Goal: Book appointment/travel/reservation

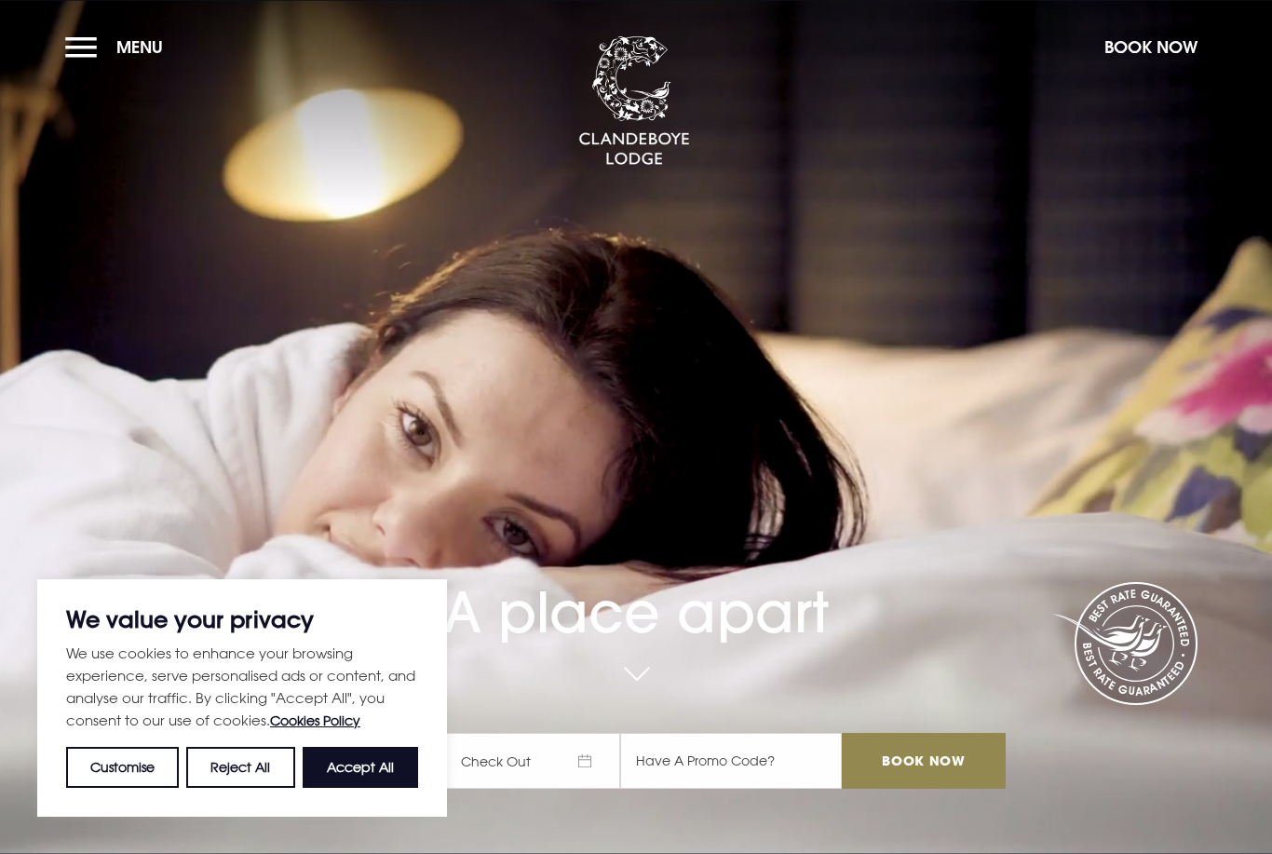
click at [398, 777] on button "Accept All" at bounding box center [360, 767] width 115 height 41
checkbox input "true"
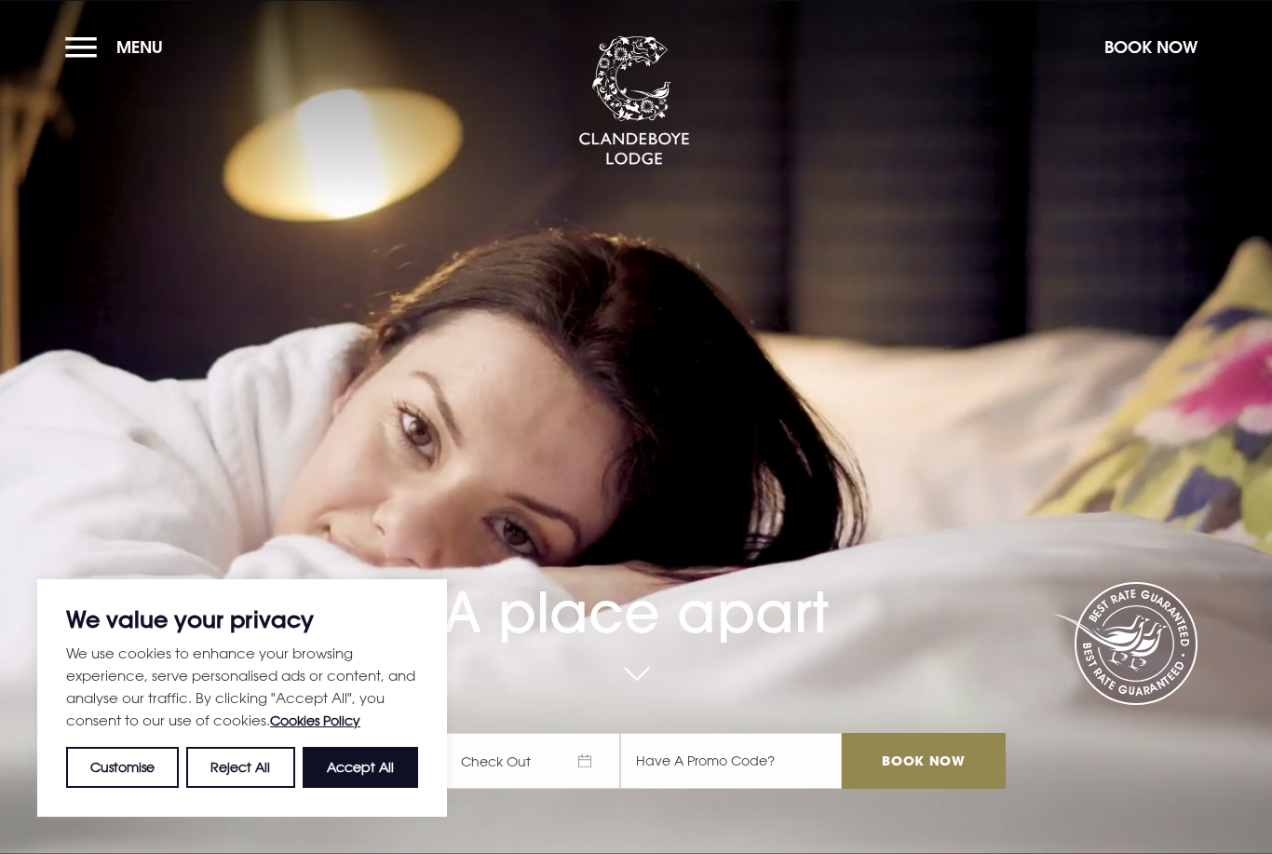
checkbox input "true"
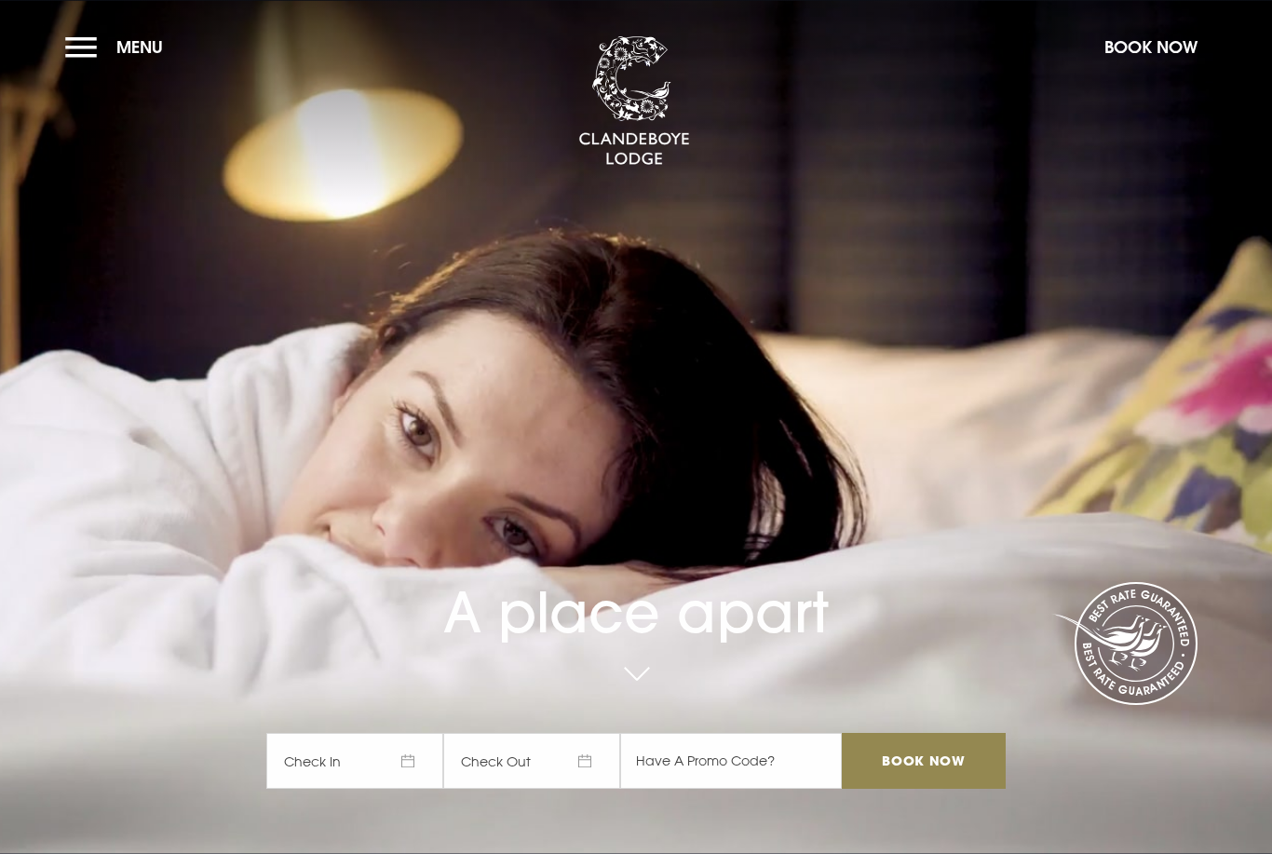
click at [400, 789] on span "Check In" at bounding box center [354, 761] width 177 height 56
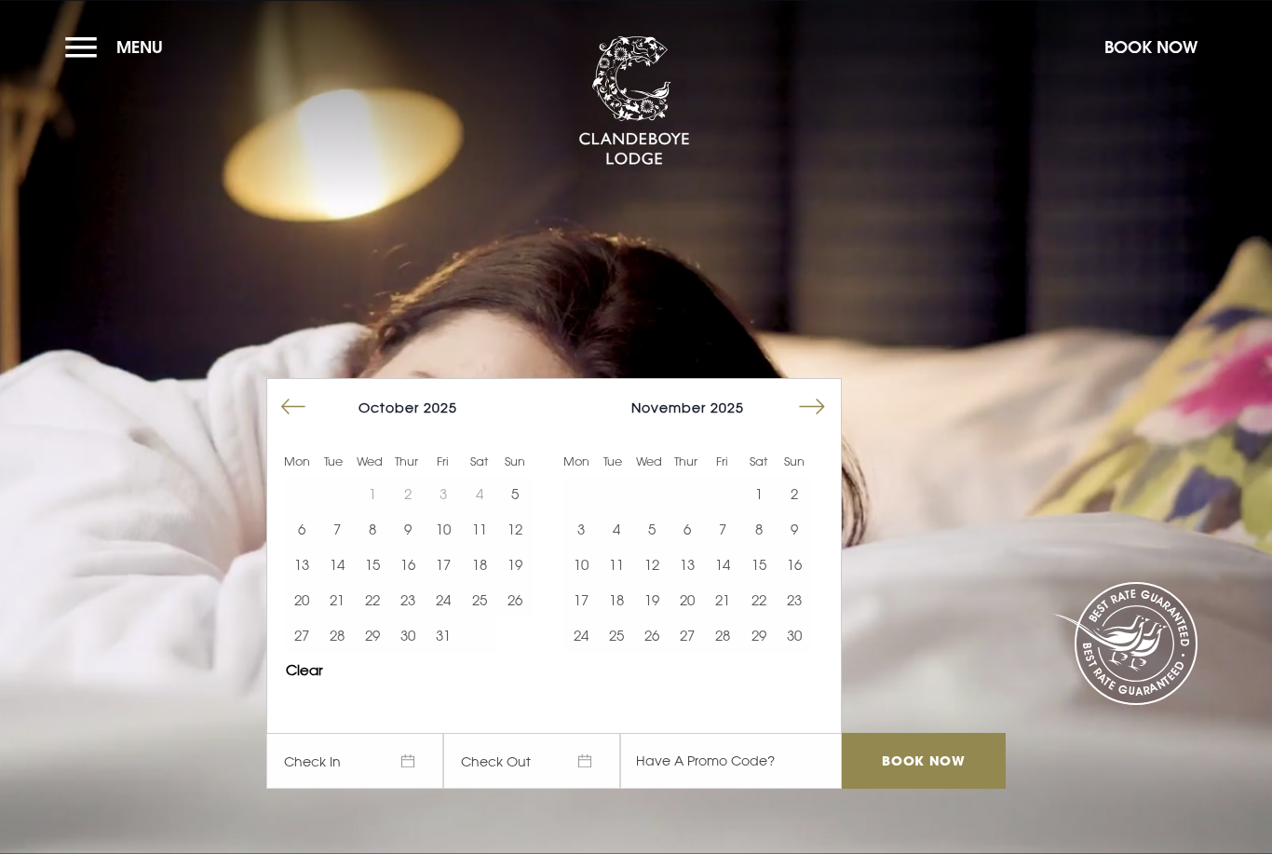
click at [813, 425] on button "Move forward to switch to the next month." at bounding box center [811, 406] width 35 height 35
click at [603, 653] on button "30" at bounding box center [616, 634] width 35 height 35
click at [666, 653] on button "31" at bounding box center [651, 634] width 35 height 35
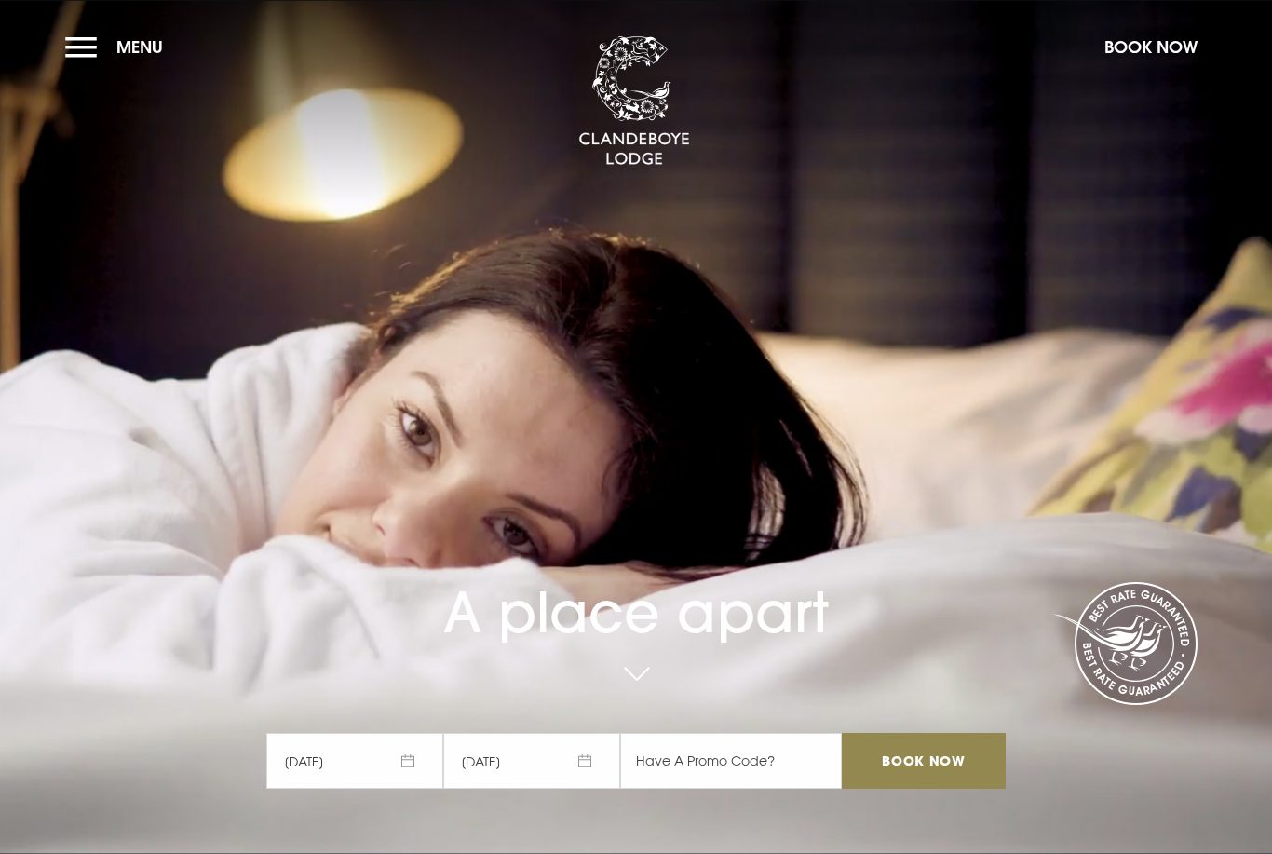
click at [960, 789] on input "Book Now" at bounding box center [924, 761] width 164 height 56
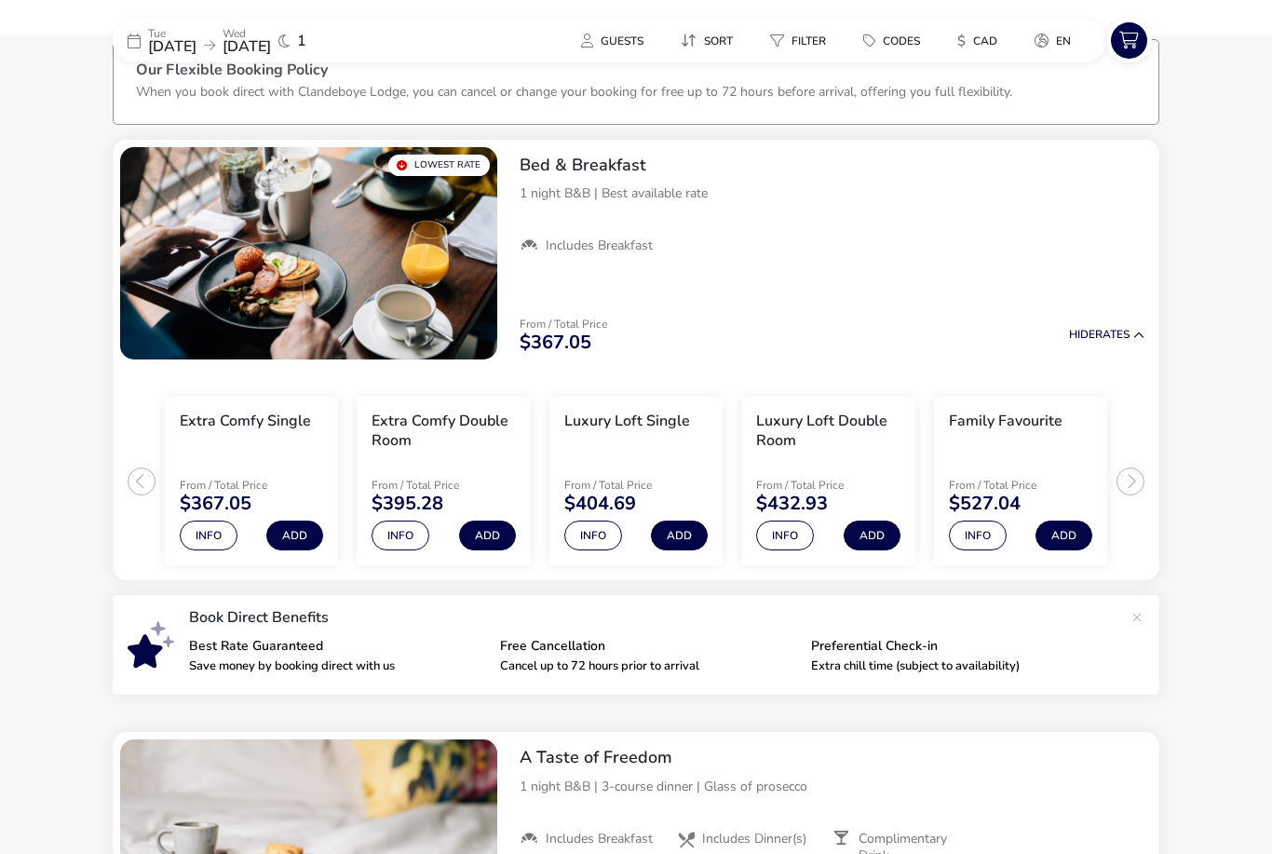
scroll to position [110, 0]
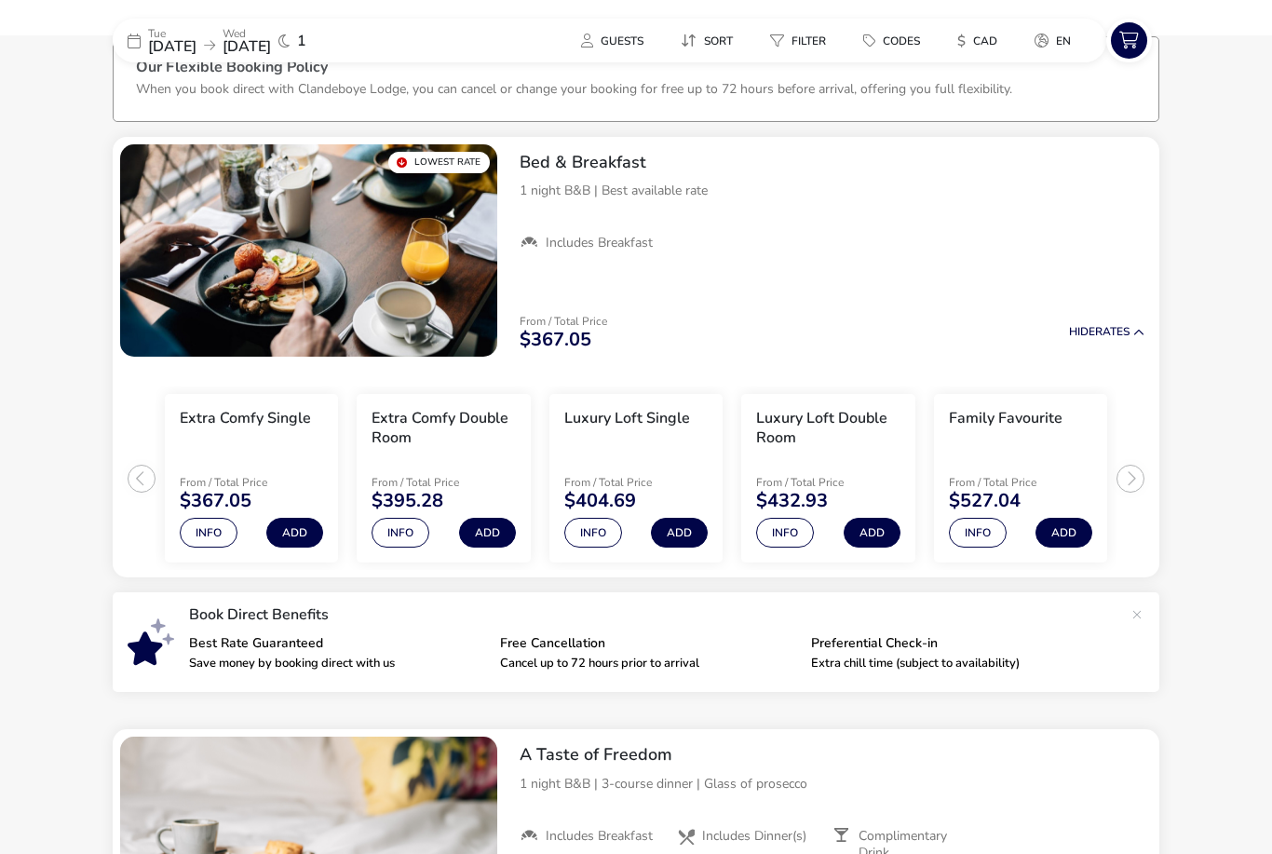
click at [989, 34] on span "CAD" at bounding box center [985, 41] width 24 height 15
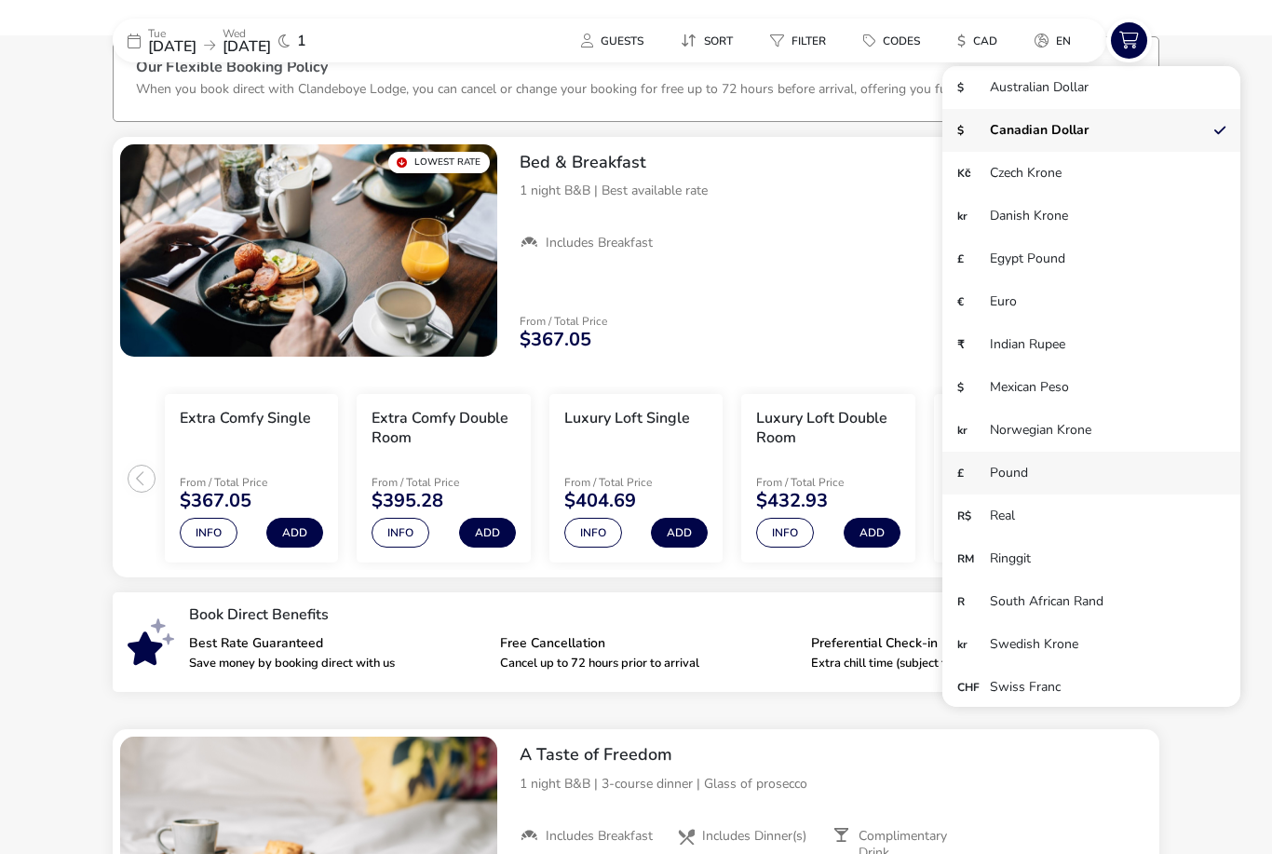
click at [1082, 474] on li "£ Pound" at bounding box center [1091, 473] width 298 height 43
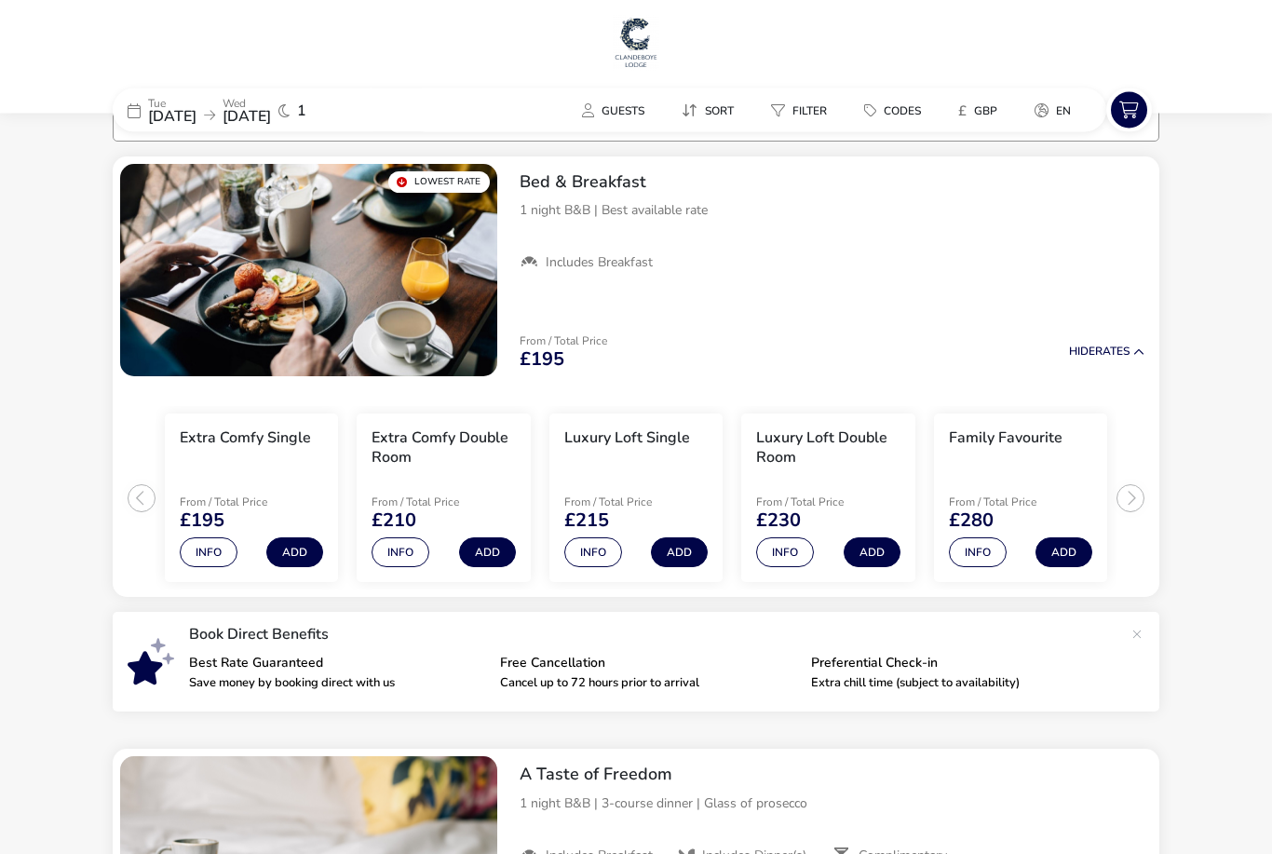
scroll to position [0, 0]
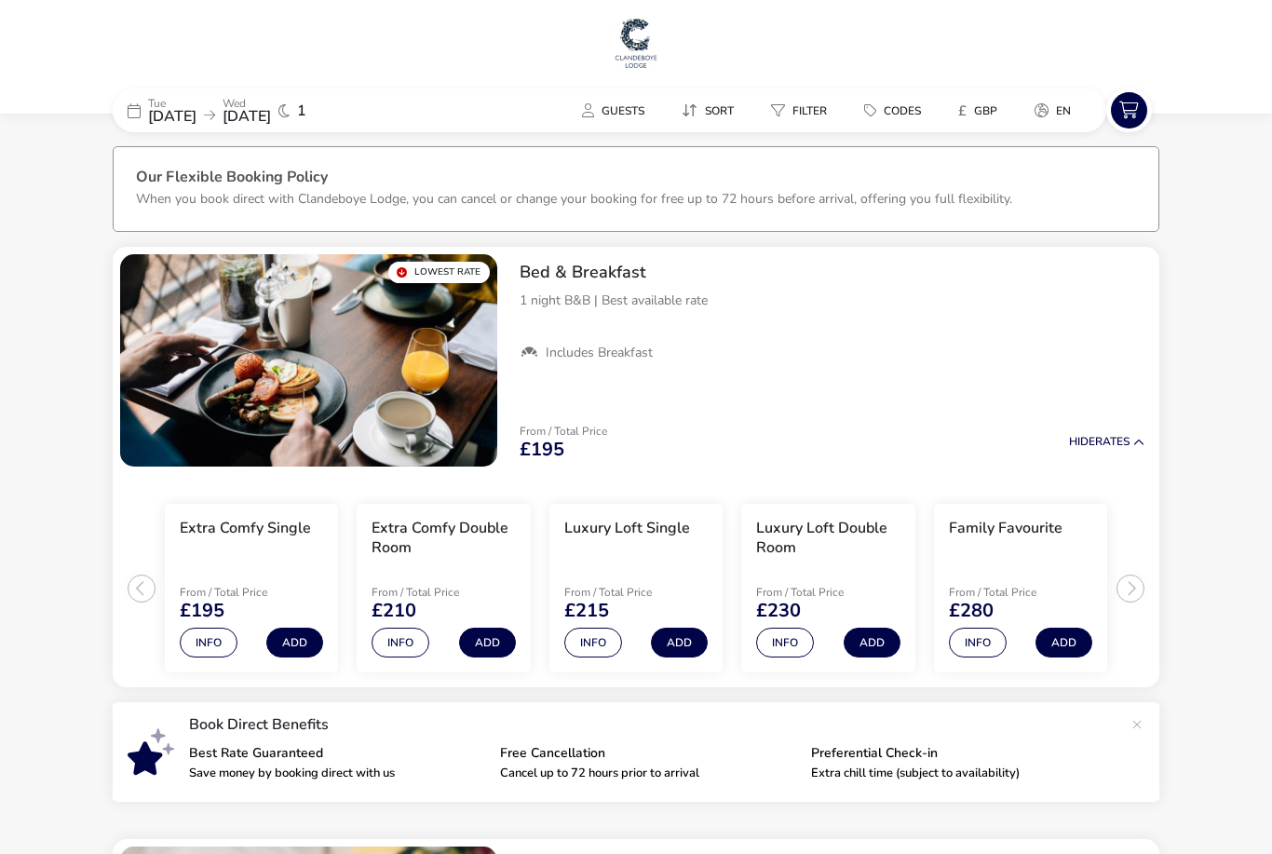
click at [642, 45] on img at bounding box center [636, 43] width 47 height 56
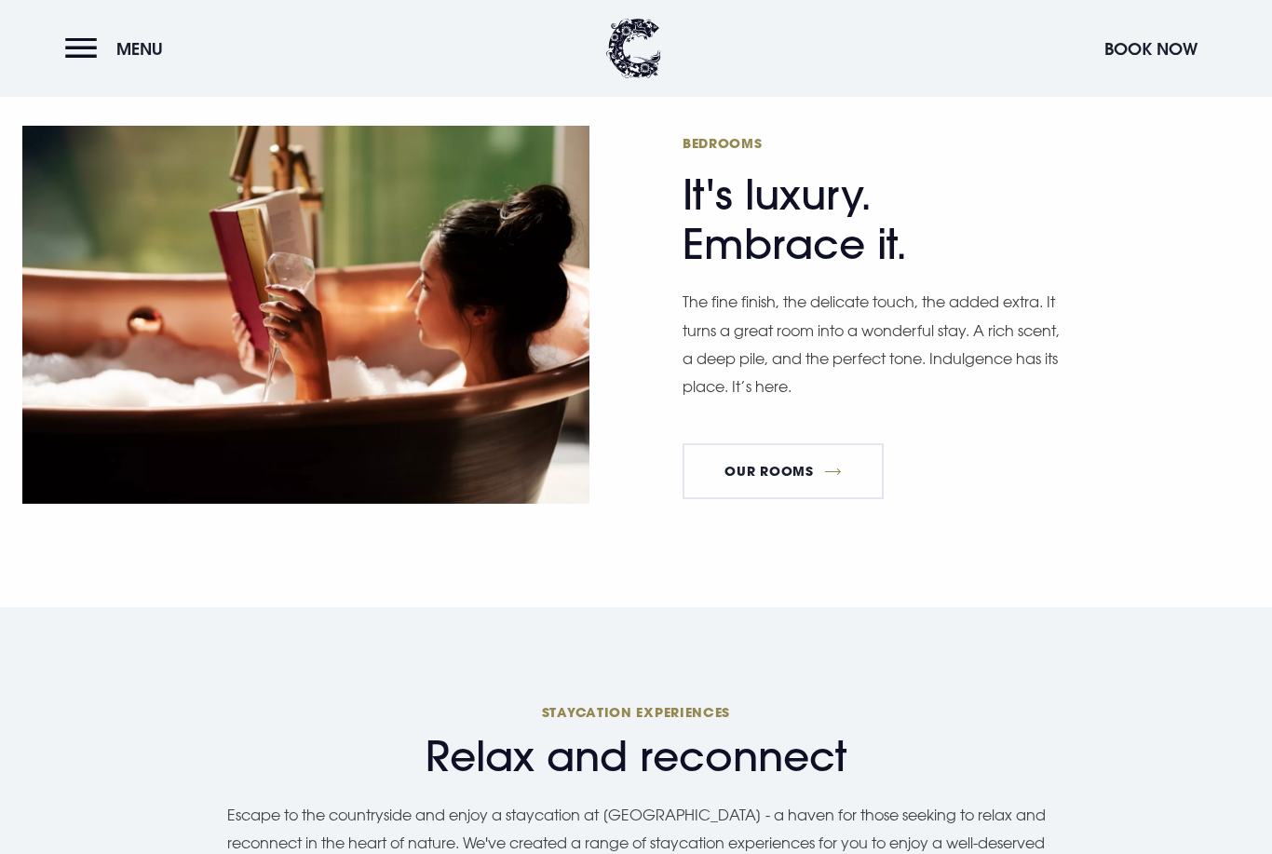
scroll to position [1229, 0]
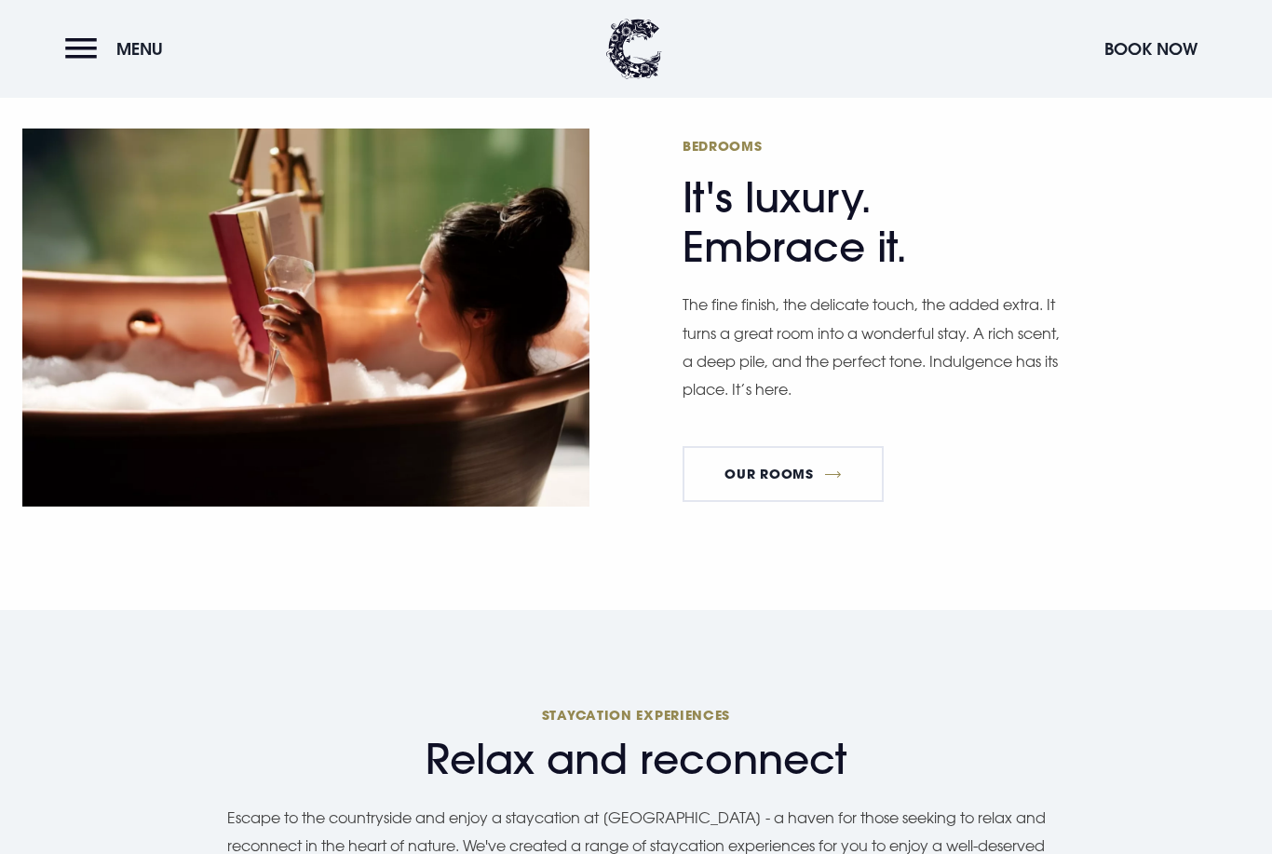
click at [161, 372] on img at bounding box center [305, 317] width 567 height 378
click at [855, 499] on link "Our Rooms" at bounding box center [782, 474] width 201 height 56
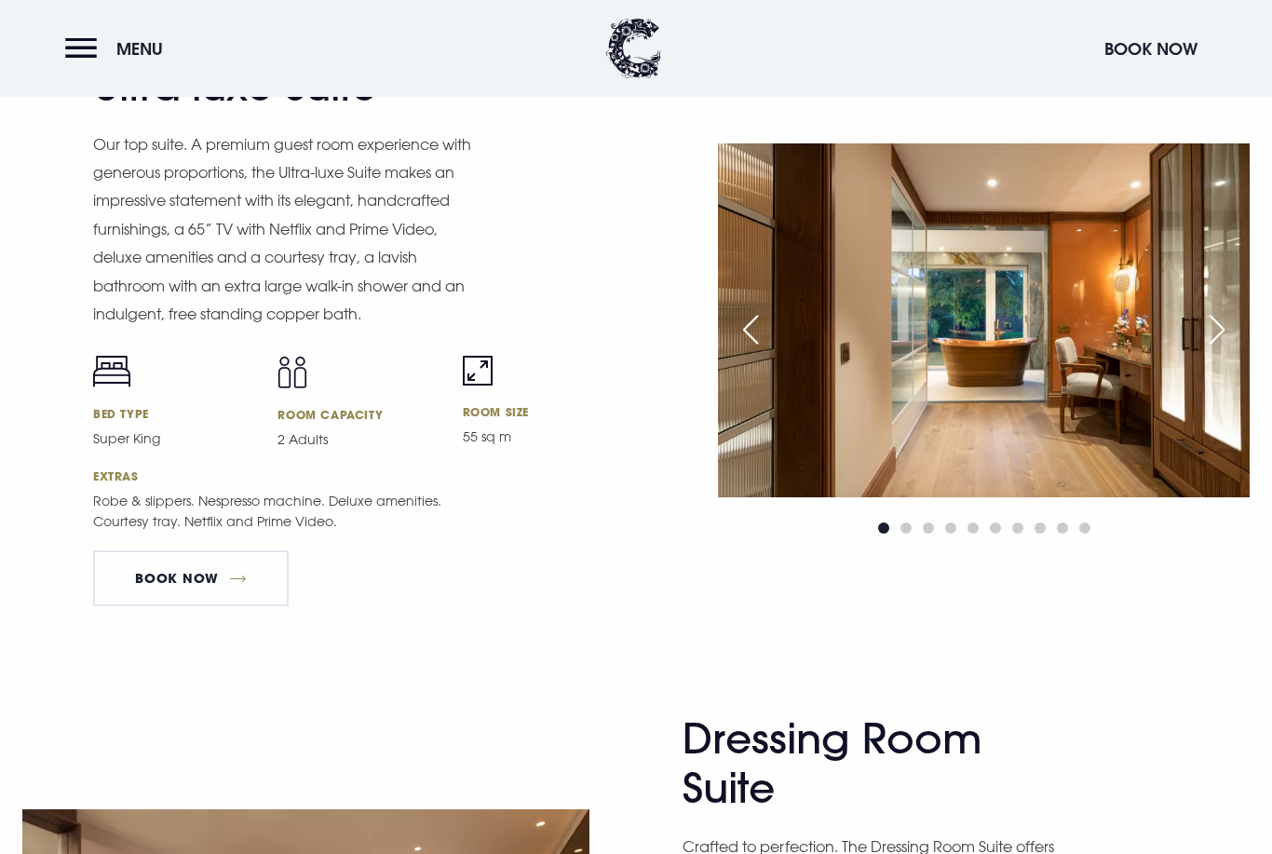
scroll to position [2359, 0]
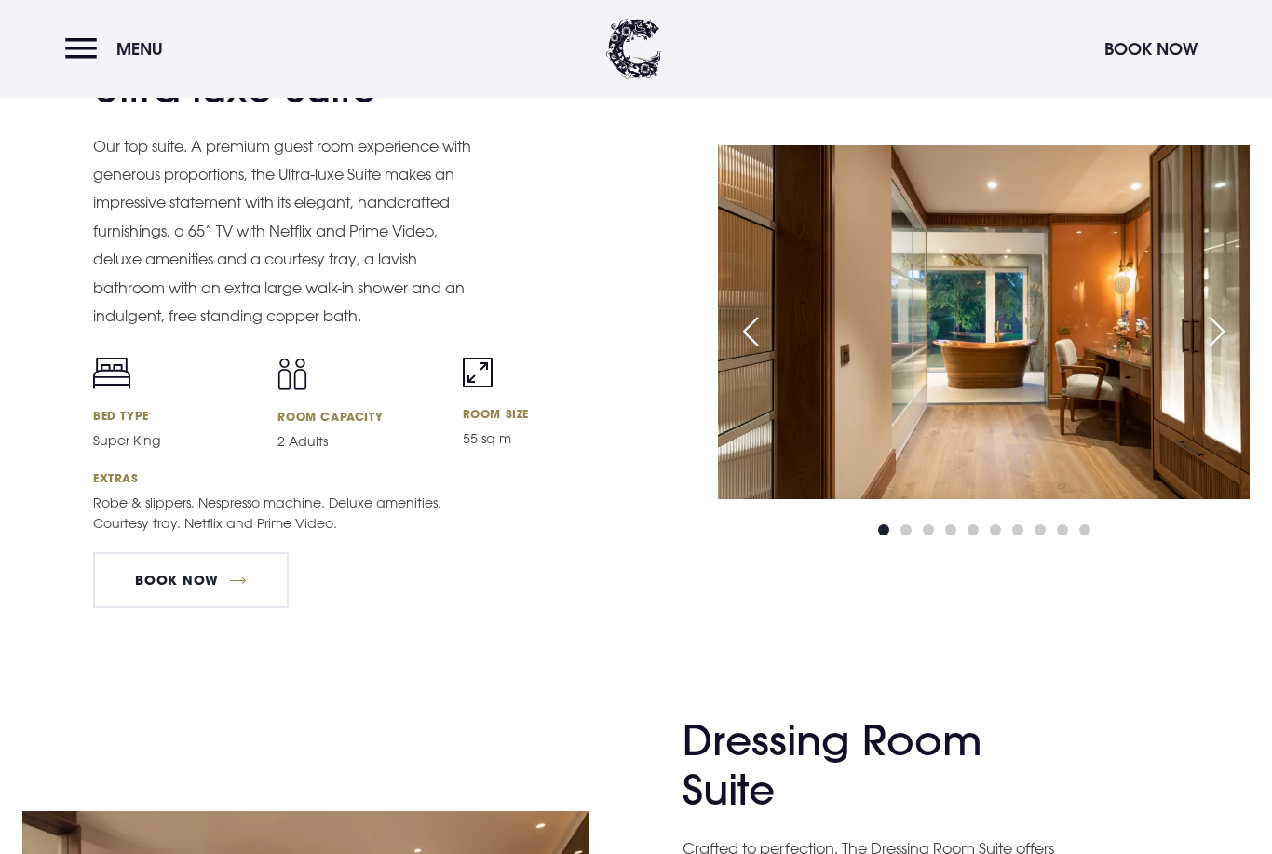
click at [1089, 436] on img at bounding box center [984, 322] width 532 height 354
click at [1213, 352] on div "Next slide" at bounding box center [1217, 331] width 47 height 41
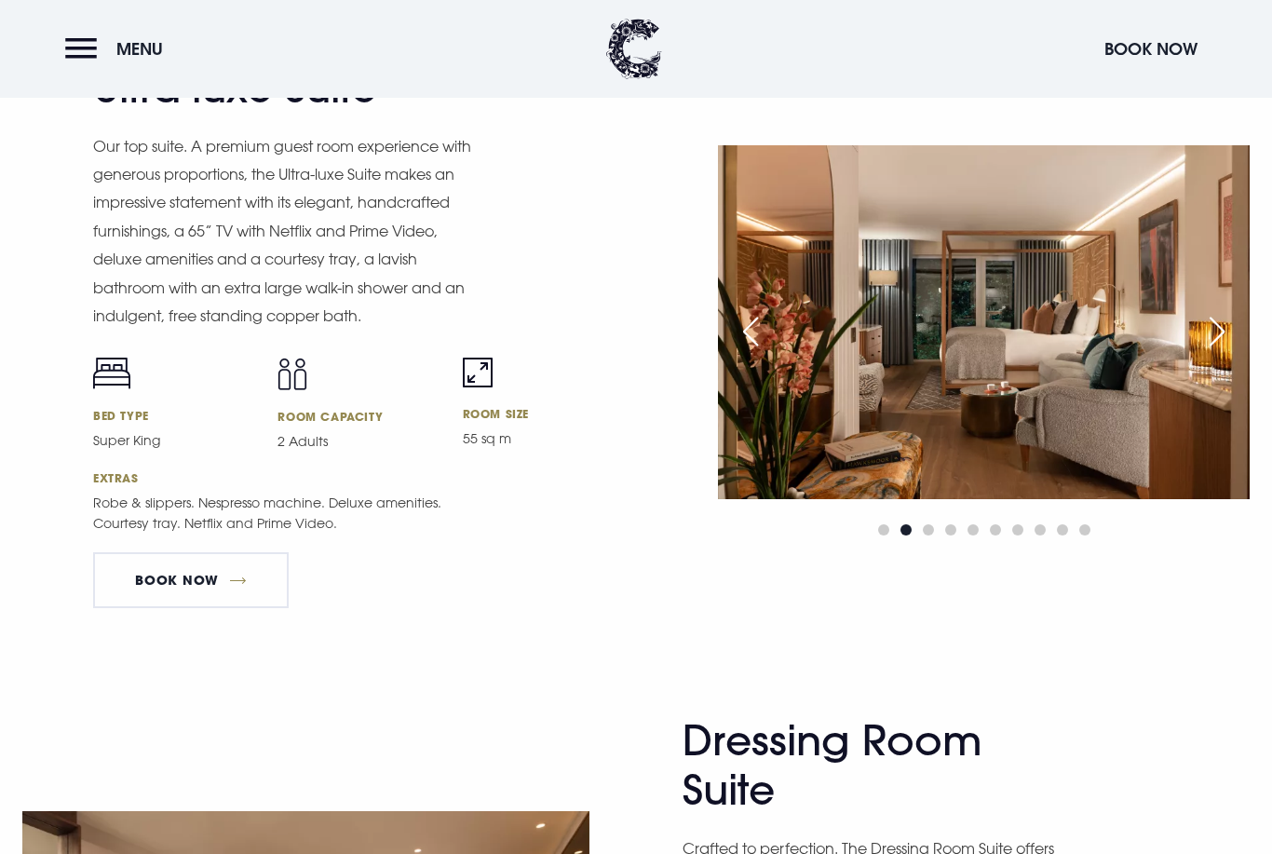
click at [1222, 352] on div "Next slide" at bounding box center [1217, 331] width 47 height 41
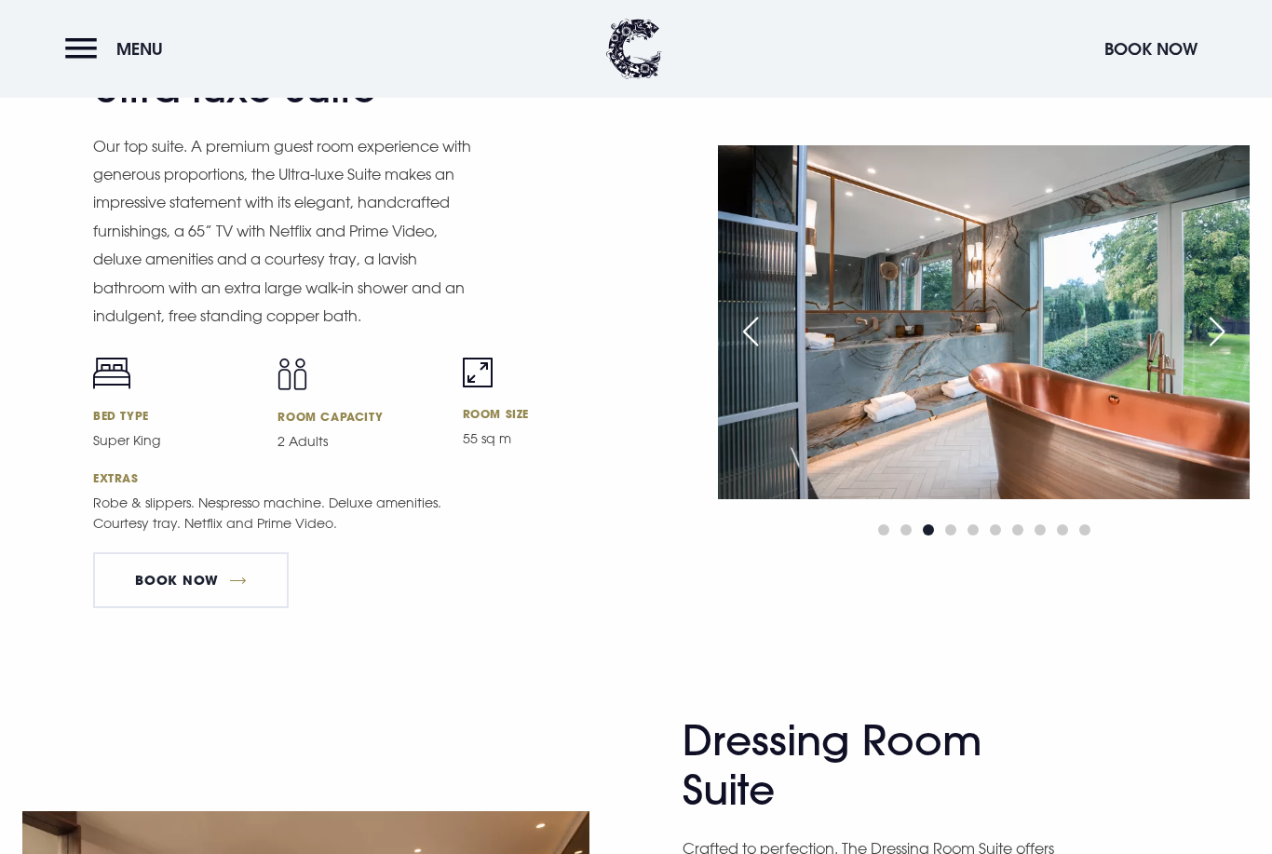
click at [1233, 352] on div "Next slide" at bounding box center [1217, 331] width 47 height 41
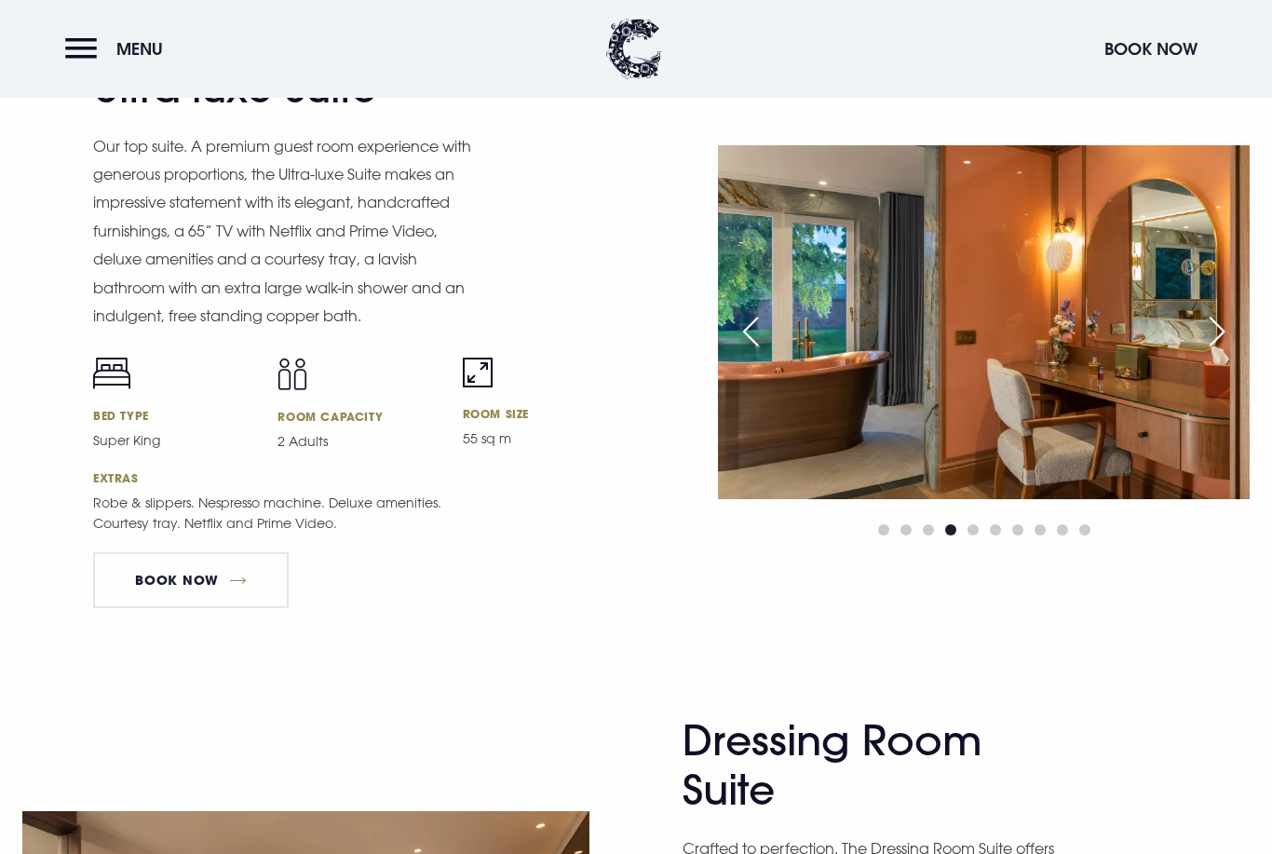
click at [1202, 352] on div "Next slide" at bounding box center [1217, 331] width 47 height 41
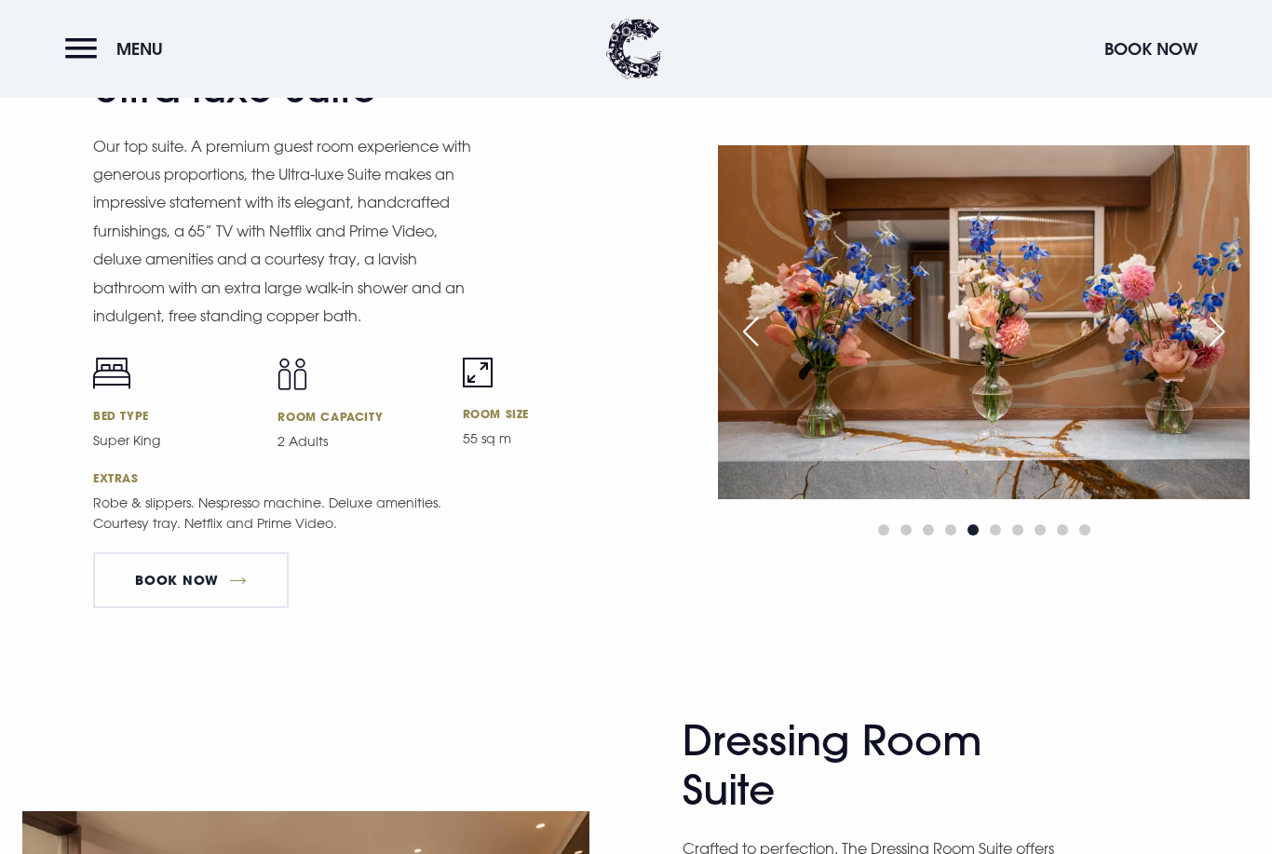
click at [1209, 352] on div "Next slide" at bounding box center [1217, 331] width 47 height 41
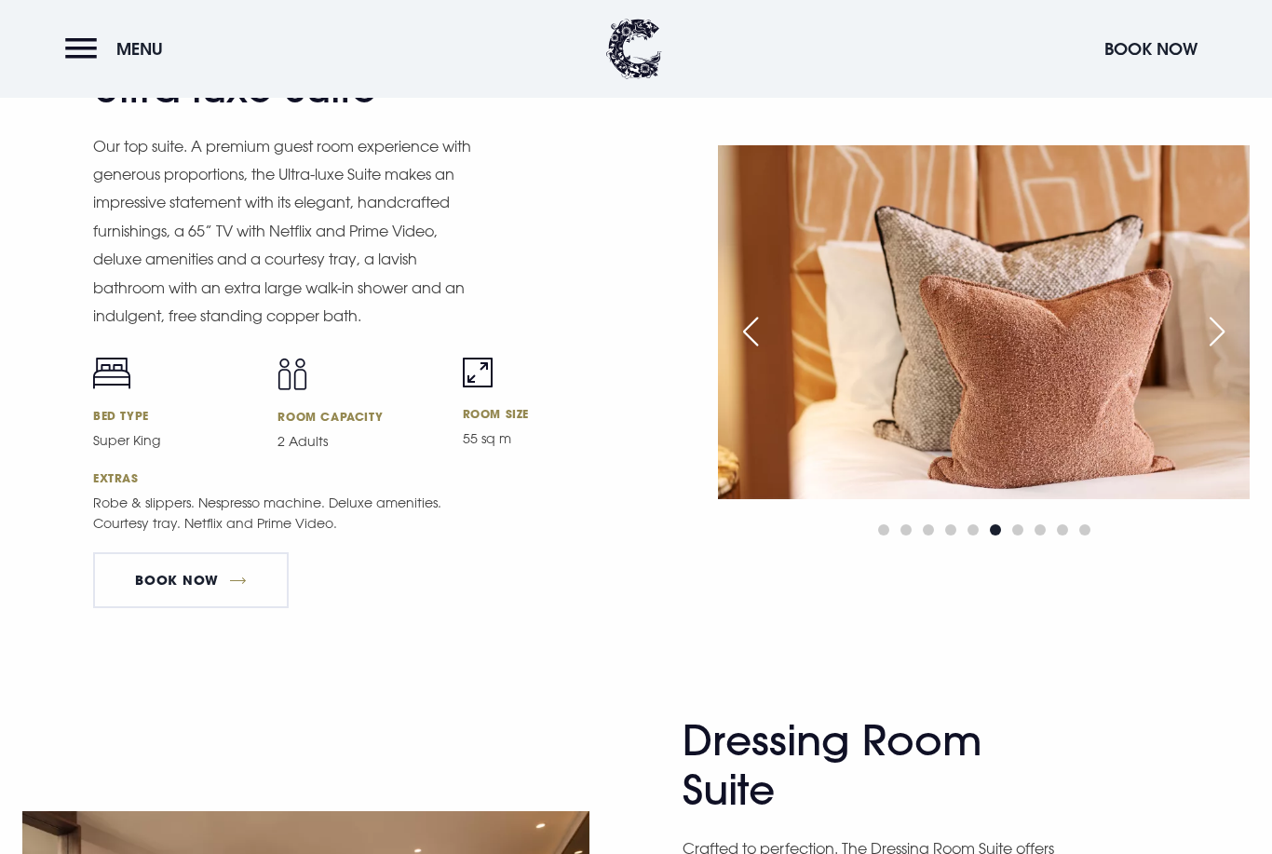
click at [1222, 352] on div "Next slide" at bounding box center [1217, 331] width 47 height 41
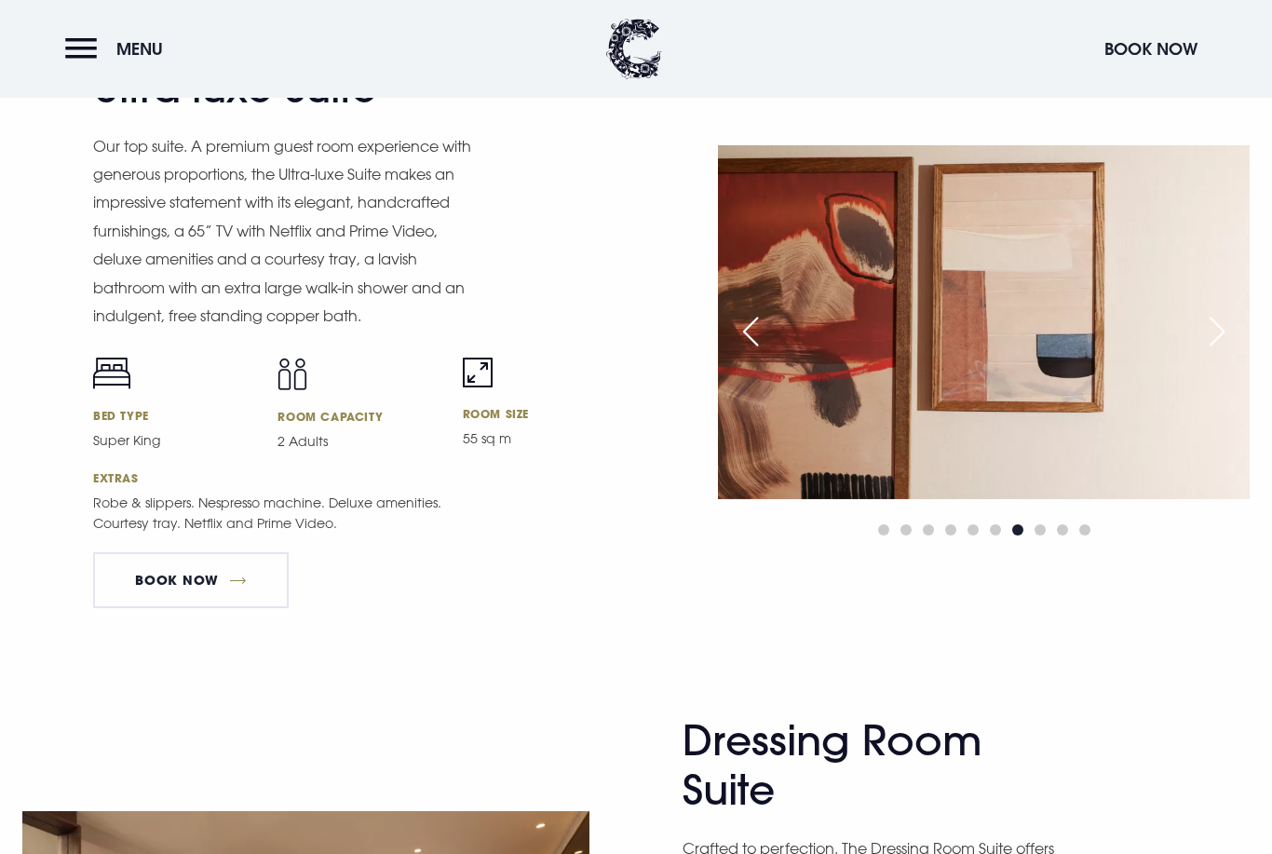
click at [1228, 352] on div "Next slide" at bounding box center [1217, 331] width 47 height 41
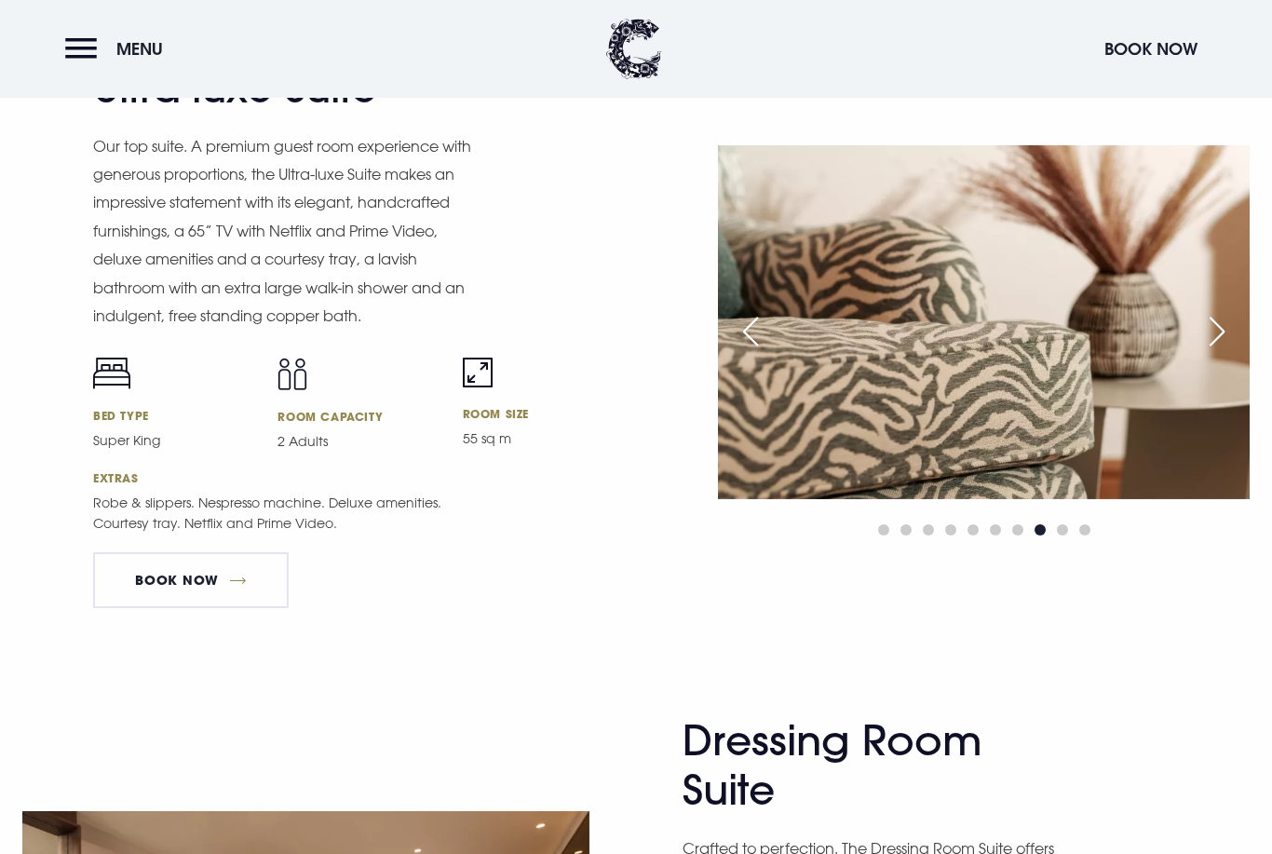
click at [1217, 352] on div "Next slide" at bounding box center [1217, 331] width 47 height 41
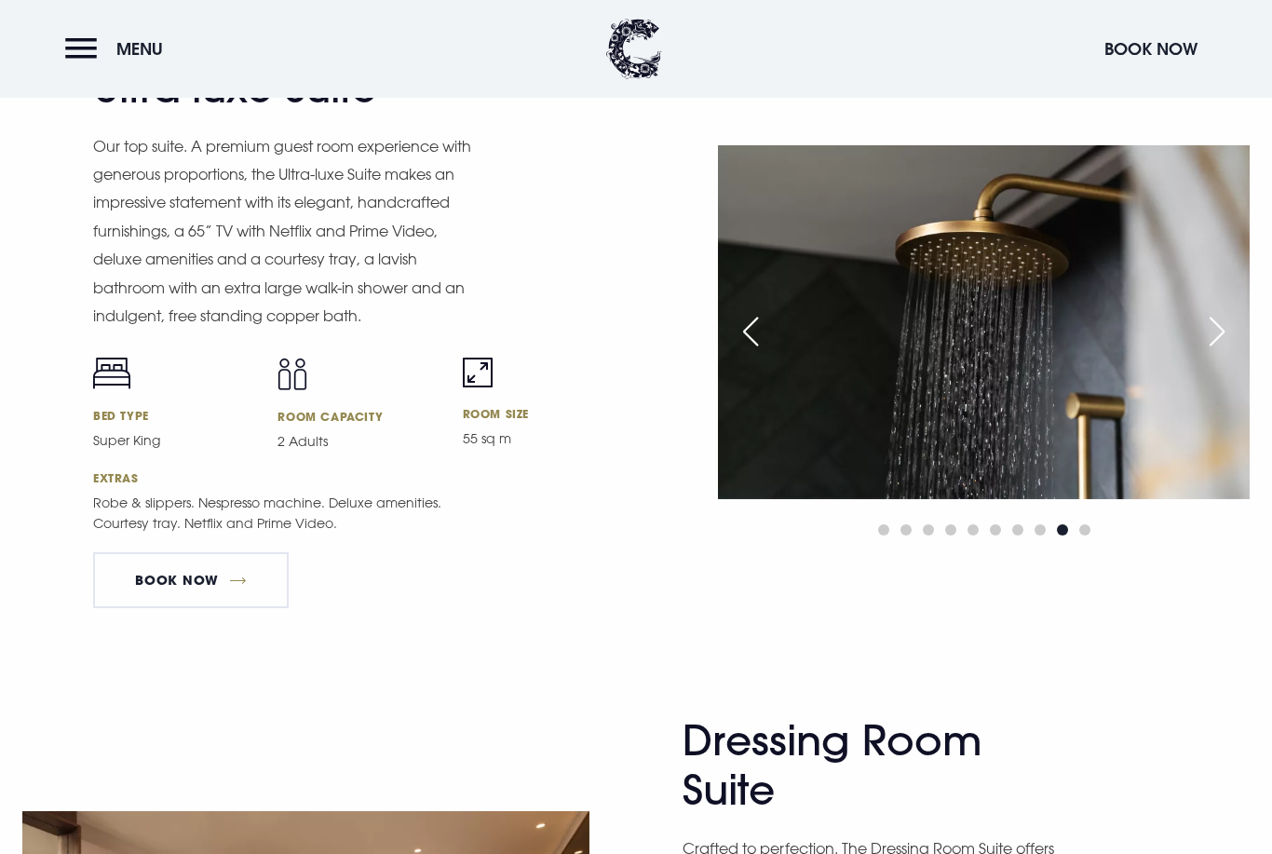
click at [1214, 352] on div "Next slide" at bounding box center [1217, 331] width 47 height 41
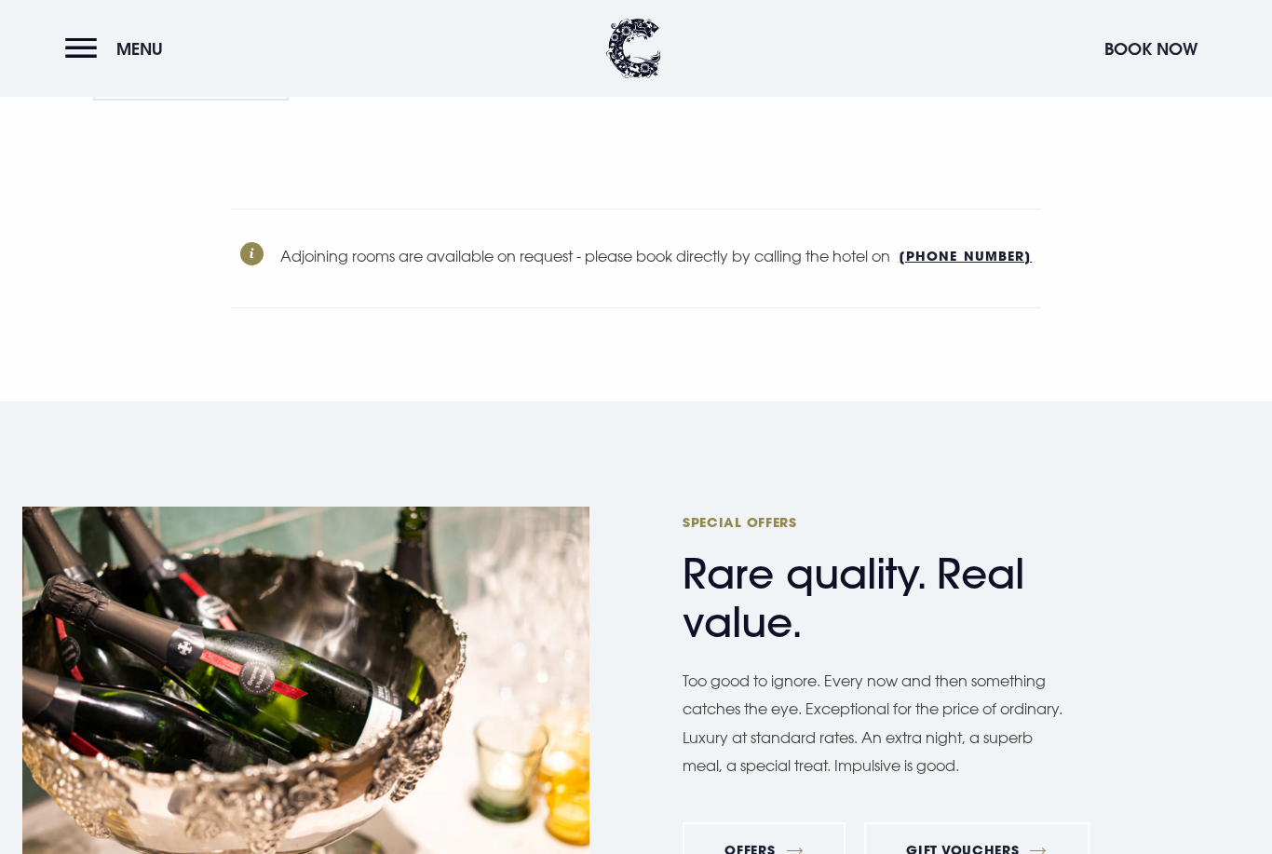
scroll to position [6213, 0]
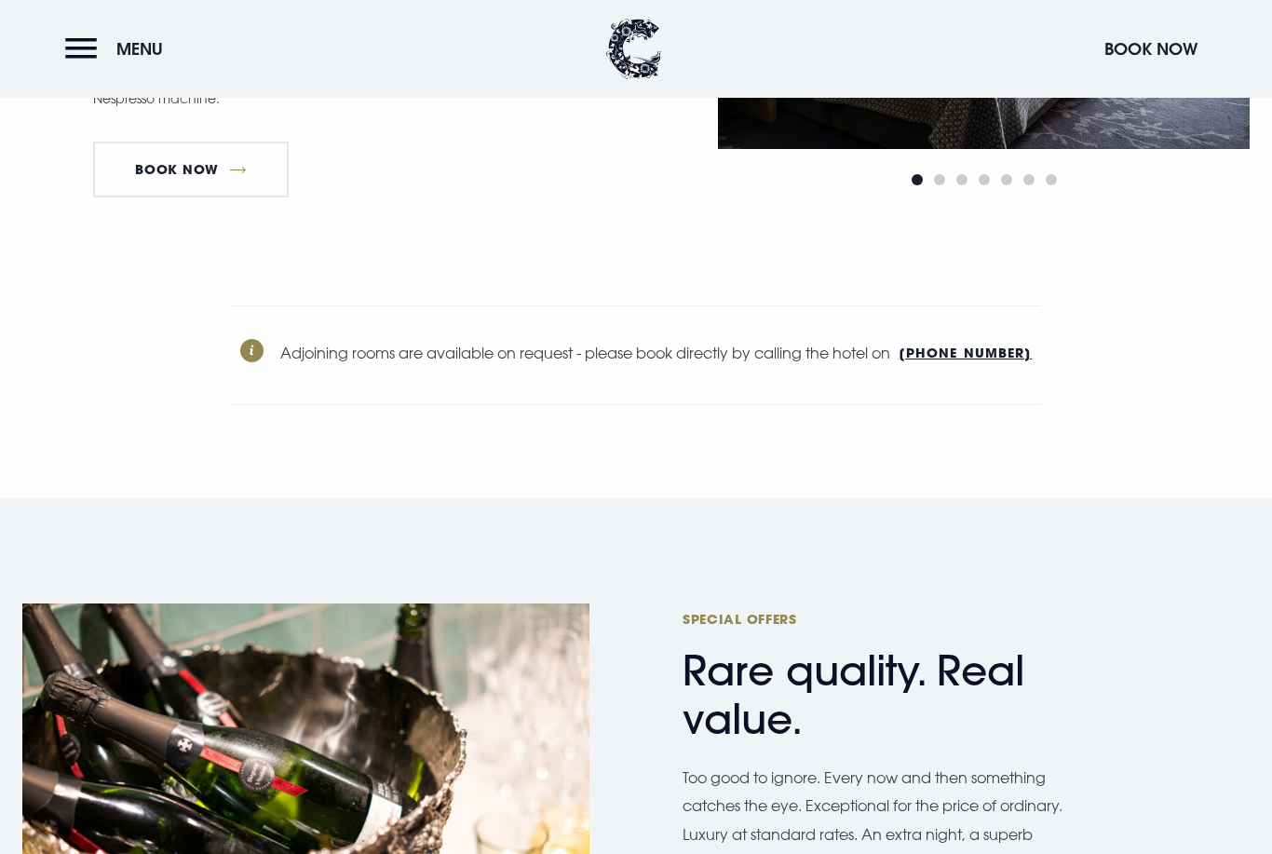
click at [78, 47] on button "Menu" at bounding box center [118, 49] width 107 height 40
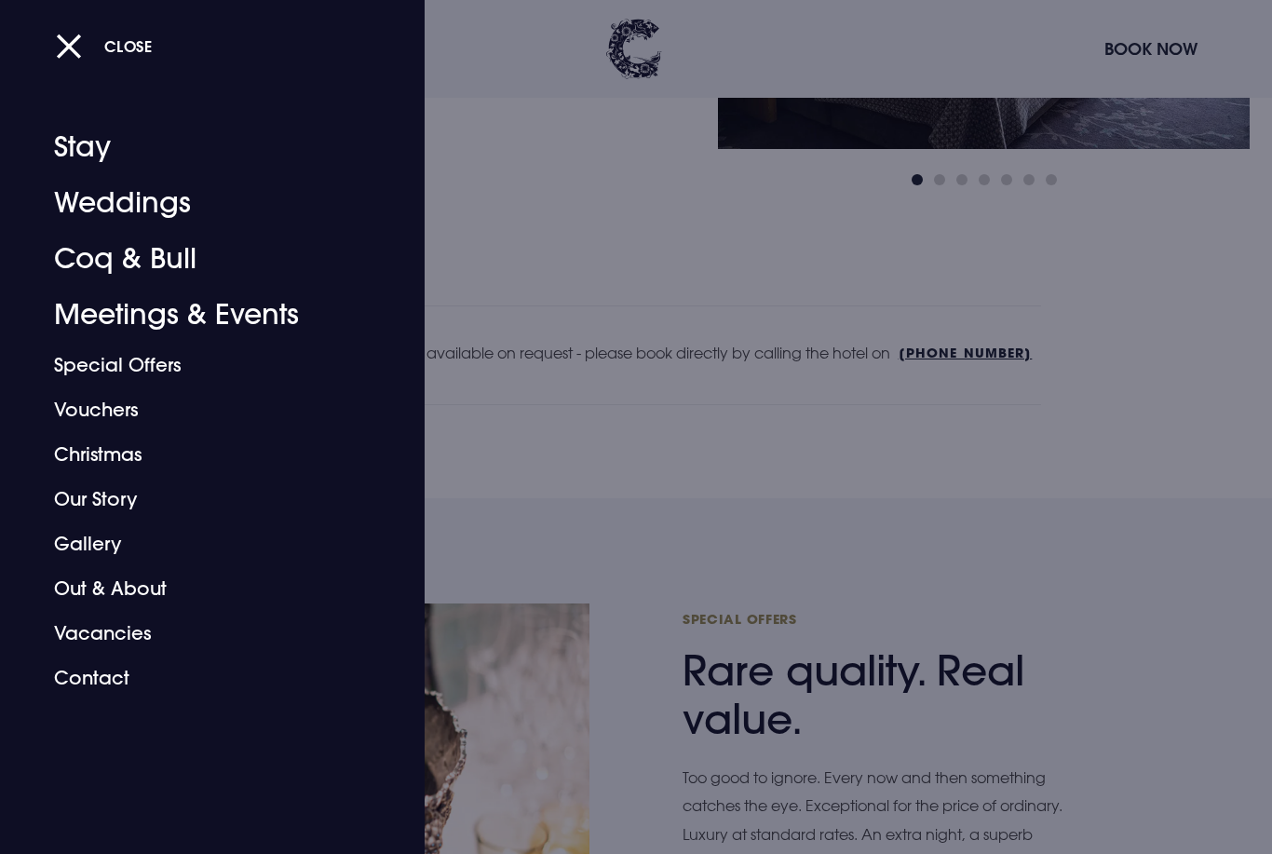
click at [61, 244] on link "Coq & Bull" at bounding box center [201, 259] width 294 height 56
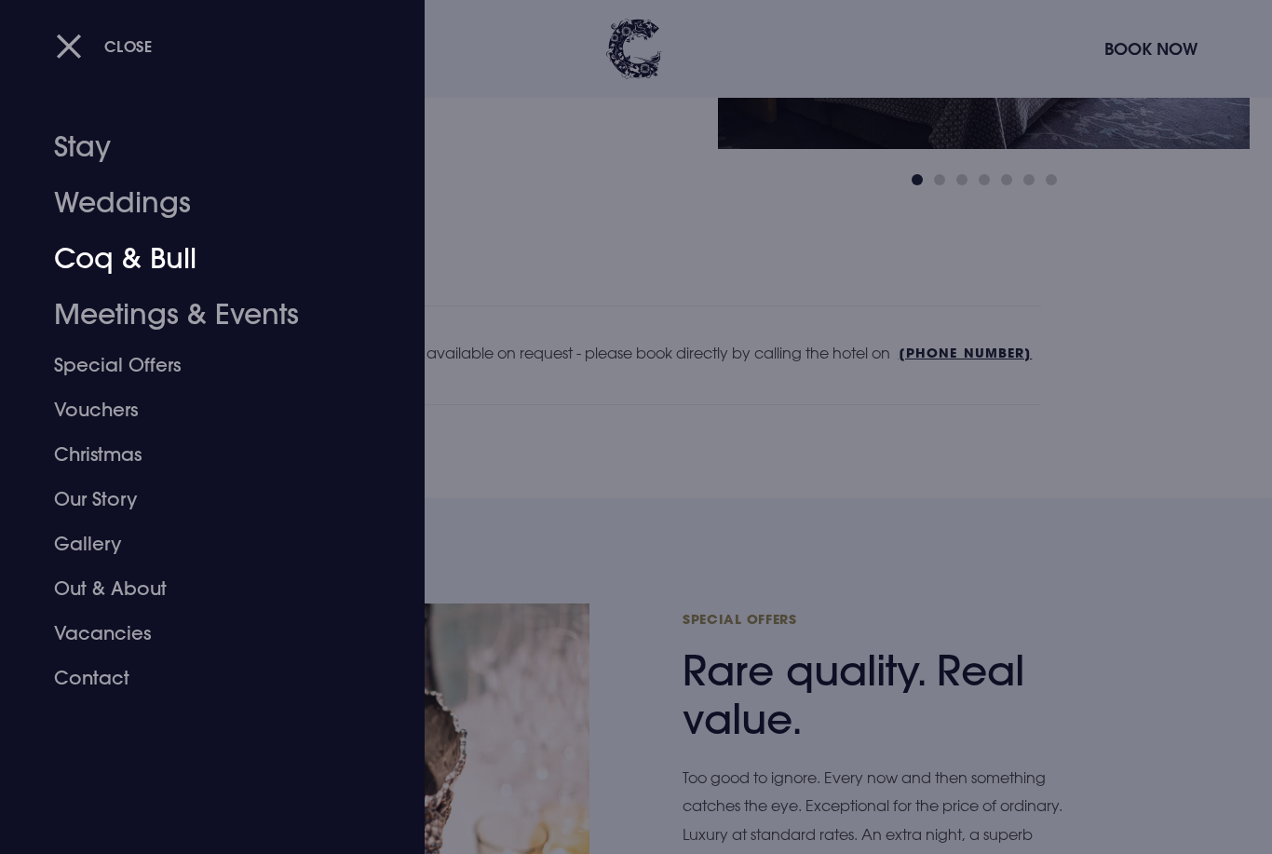
click at [104, 264] on link "Coq & Bull" at bounding box center [201, 259] width 294 height 56
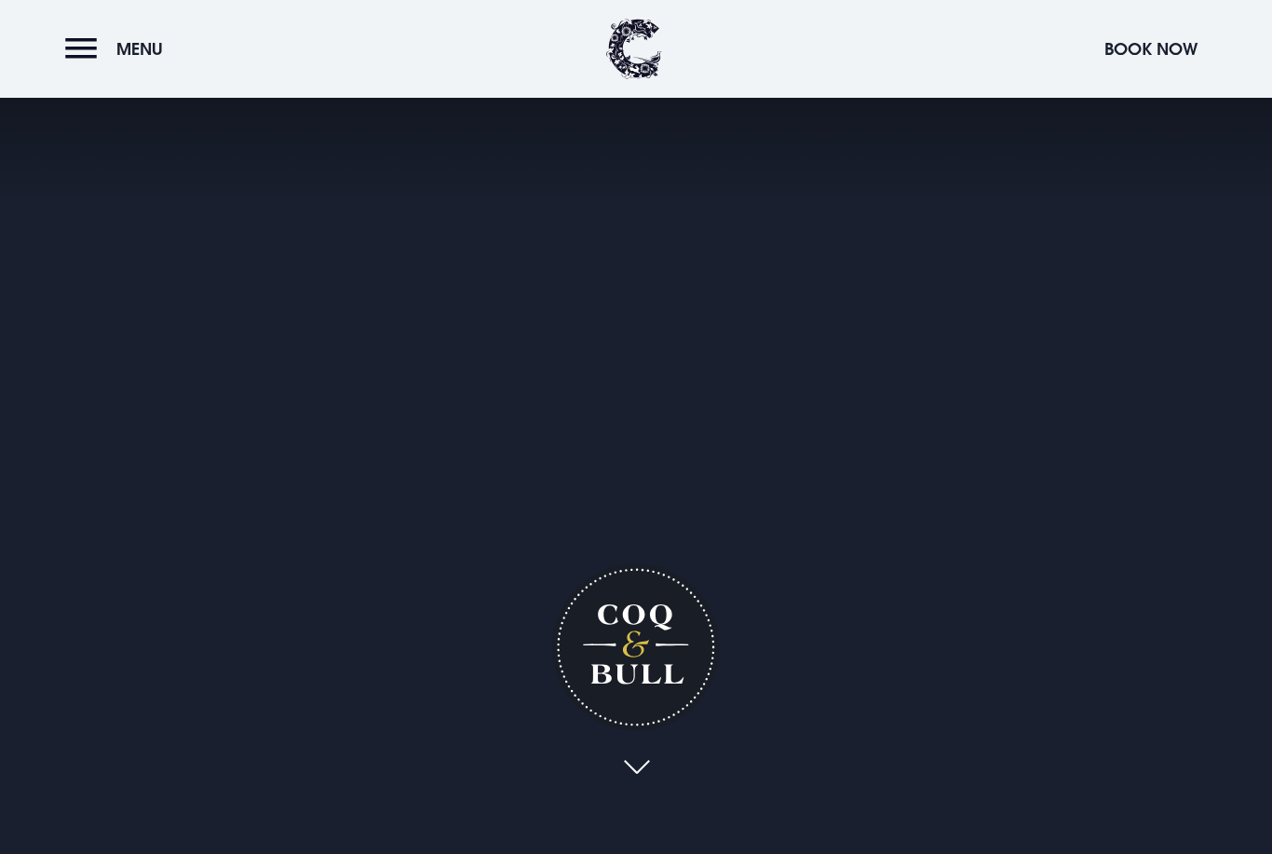
click at [76, 35] on button "Menu" at bounding box center [118, 49] width 107 height 40
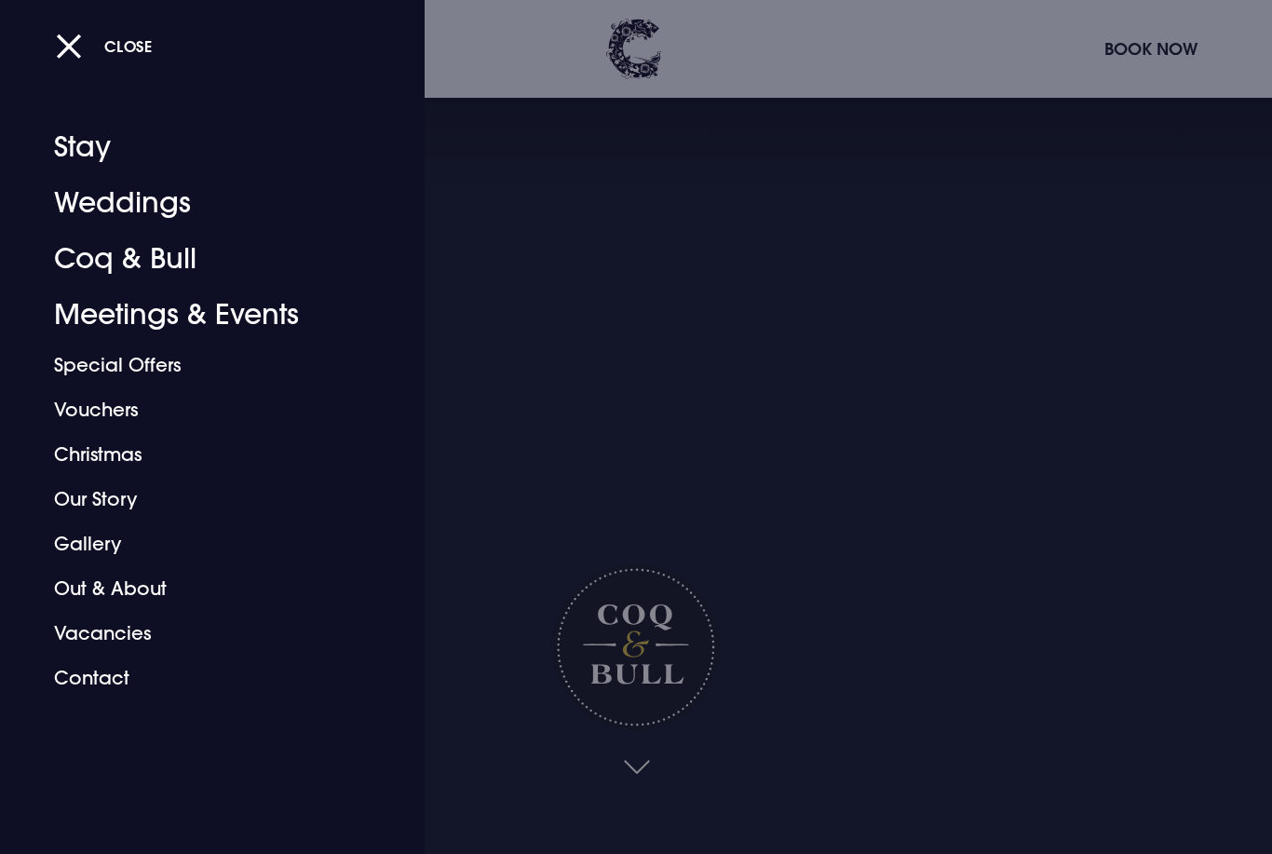
click at [88, 196] on link "Weddings" at bounding box center [201, 203] width 294 height 56
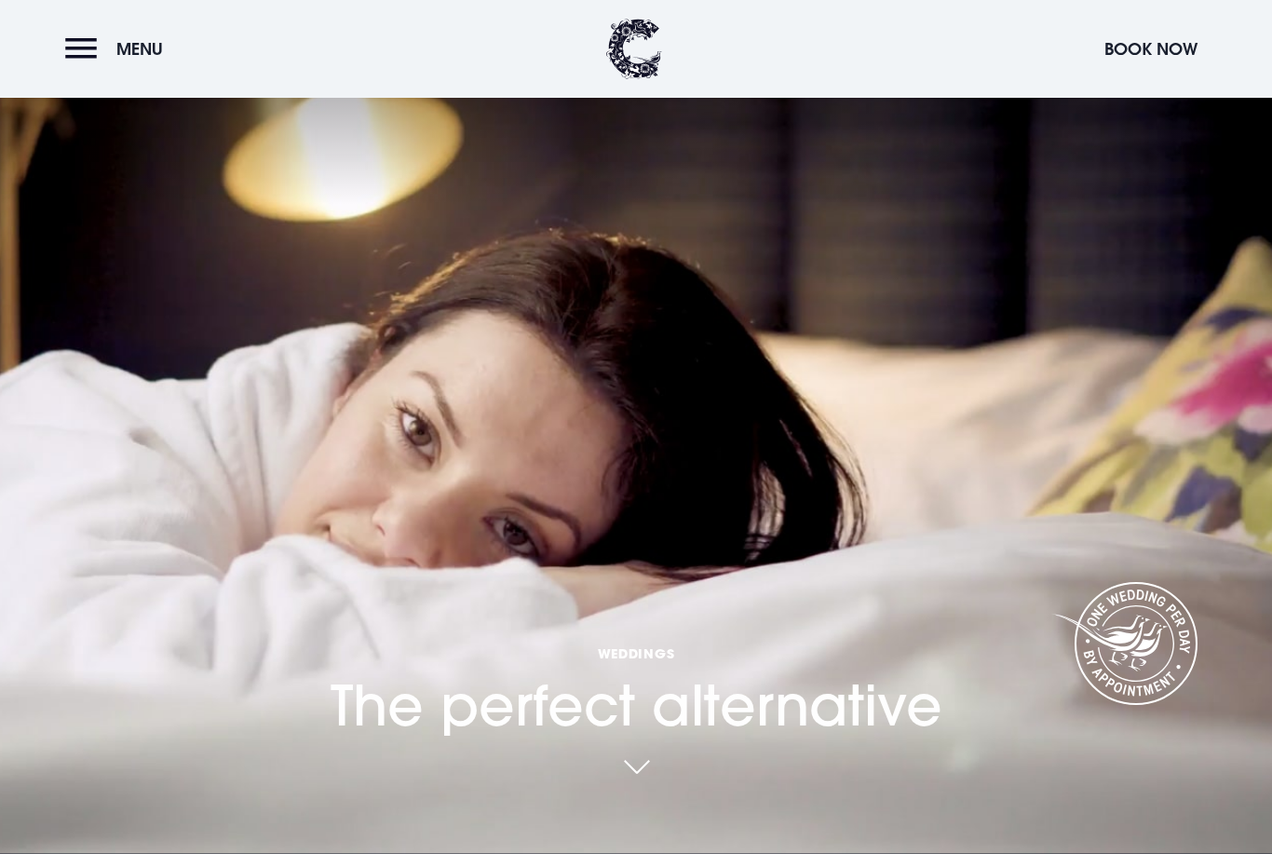
click at [929, 2] on header "Menu Book Now" at bounding box center [636, 49] width 1272 height 98
